Goal: Task Accomplishment & Management: Complete application form

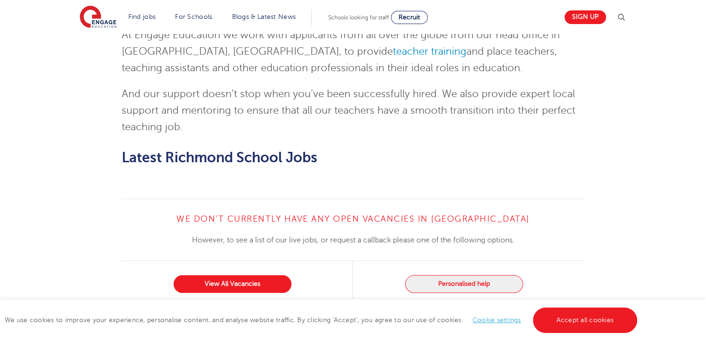
scroll to position [896, 0]
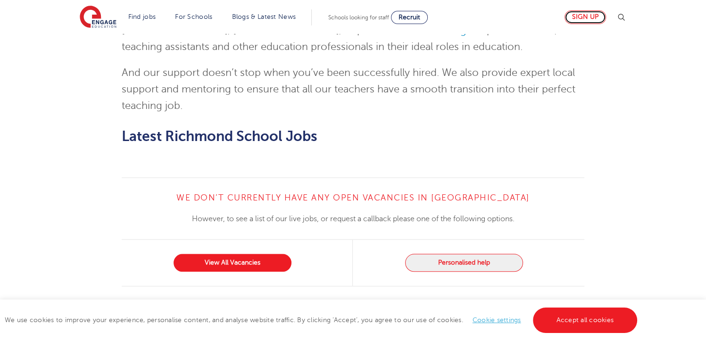
click at [584, 15] on link "Sign up" at bounding box center [584, 17] width 41 height 14
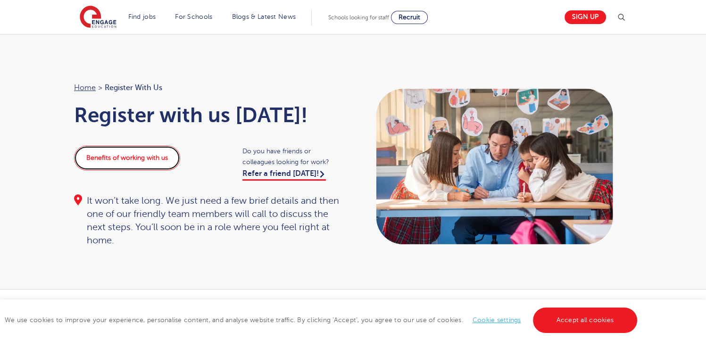
click at [123, 156] on link "Benefits of working with us" at bounding box center [127, 158] width 106 height 25
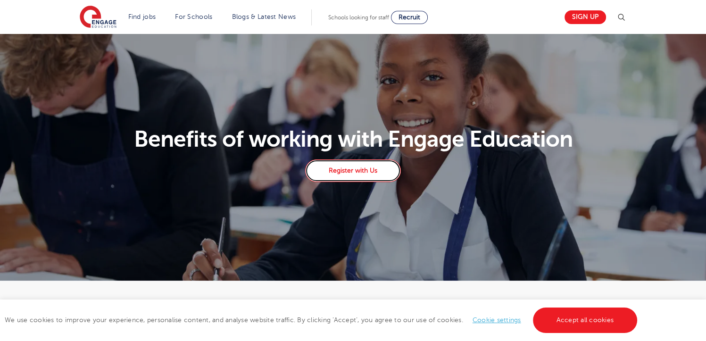
click at [358, 174] on link "Register with Us" at bounding box center [352, 170] width 95 height 23
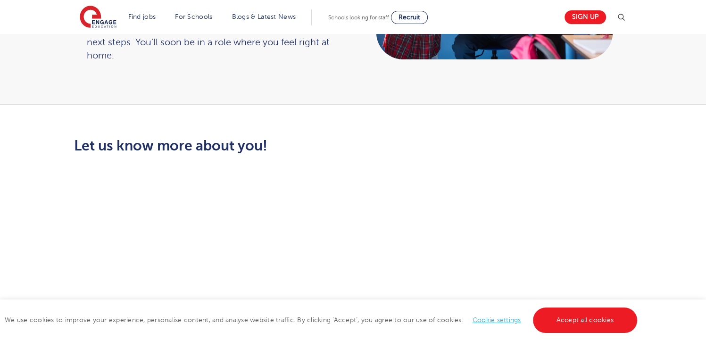
scroll to position [134, 0]
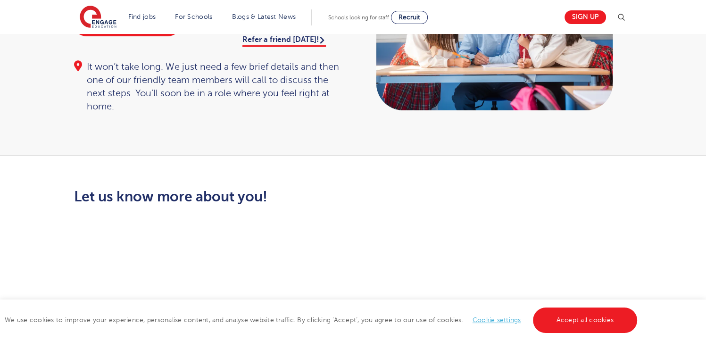
click at [446, 6] on section "Find jobs All vacancies We have one of the UK's largest database. and with hund…" at bounding box center [319, 17] width 479 height 34
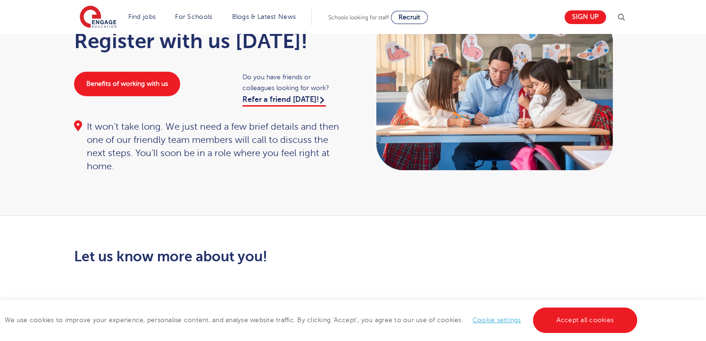
scroll to position [0, 0]
